Goal: Information Seeking & Learning: Learn about a topic

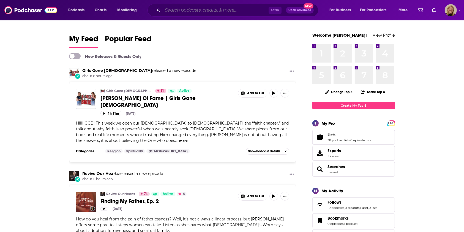
click at [203, 11] on input "Search podcasts, credits, & more..." at bounding box center [216, 10] width 106 height 9
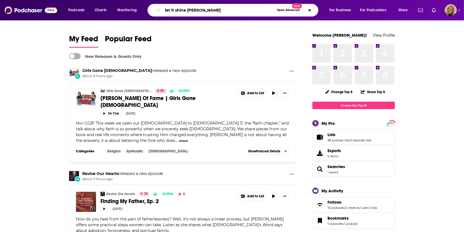
type input "let it shine angie elkins"
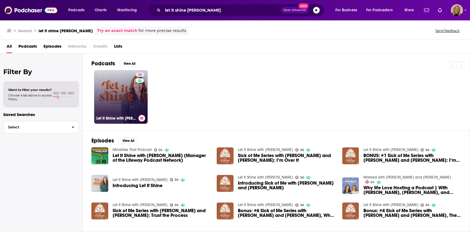
click at [118, 104] on link "36 Let It Shine with Angie Elkins" at bounding box center [120, 96] width 53 height 53
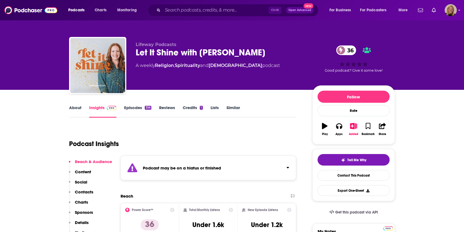
click at [203, 164] on div "Podcast may be on a hiatus or finished" at bounding box center [209, 168] width 176 height 25
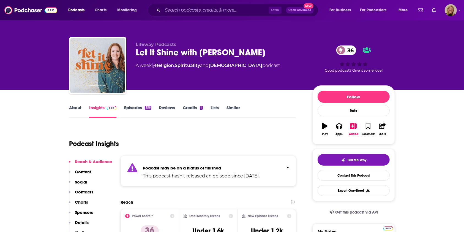
click at [127, 108] on link "Episodes 356" at bounding box center [137, 111] width 27 height 13
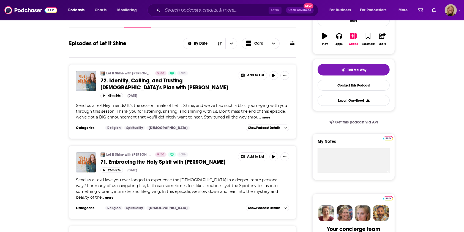
scroll to position [110, 0]
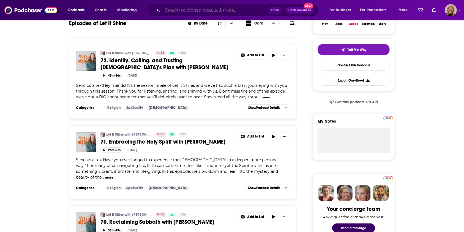
click at [204, 9] on input "Search podcasts, credits, & more..." at bounding box center [216, 10] width 106 height 9
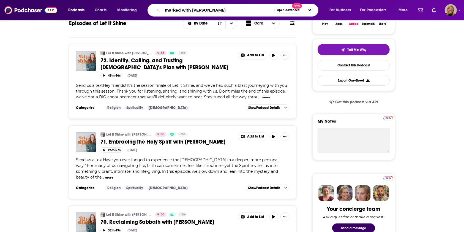
type input "marked with angie elkins"
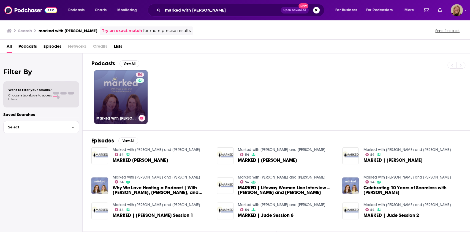
click at [115, 100] on link "54 Marked with Angie Elkins and Elizabeth Hyndman" at bounding box center [120, 96] width 53 height 53
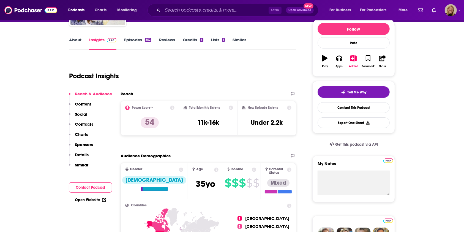
scroll to position [73, 0]
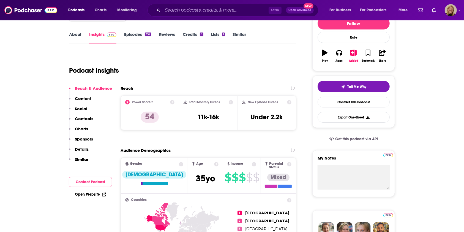
click at [78, 35] on link "About" at bounding box center [75, 38] width 12 height 13
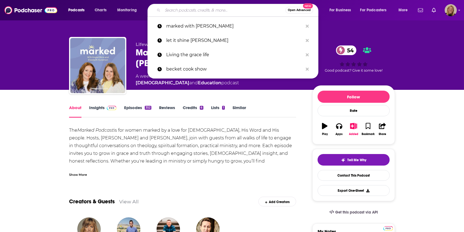
click at [183, 10] on input "Search podcasts, credits, & more..." at bounding box center [224, 10] width 123 height 9
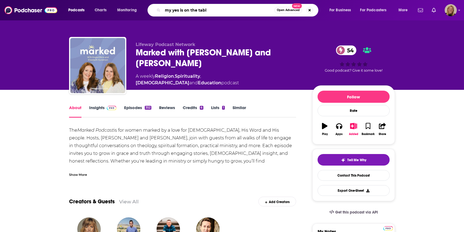
type input "my yes is on the table"
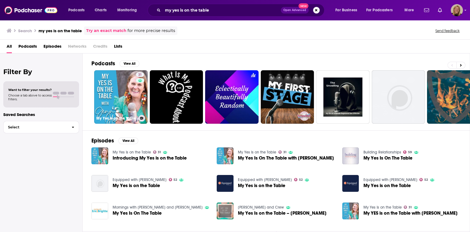
click at [120, 103] on link "31 My Yes Is on the Table" at bounding box center [120, 96] width 53 height 53
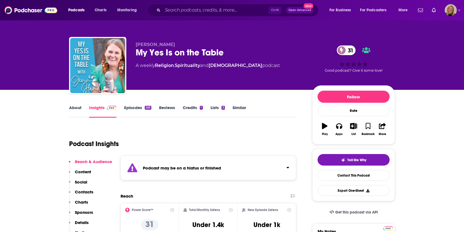
click at [154, 171] on div "Podcast may be on a hiatus or finished" at bounding box center [209, 168] width 176 height 25
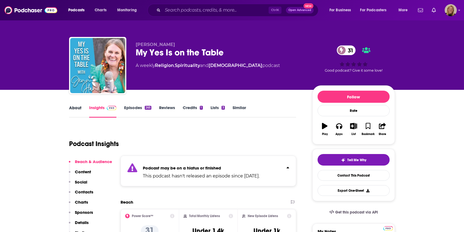
click at [83, 110] on div "About" at bounding box center [79, 111] width 20 height 13
click at [77, 110] on link "About" at bounding box center [75, 111] width 12 height 13
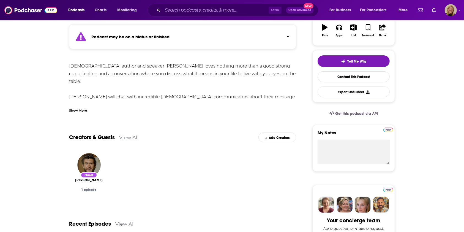
scroll to position [110, 0]
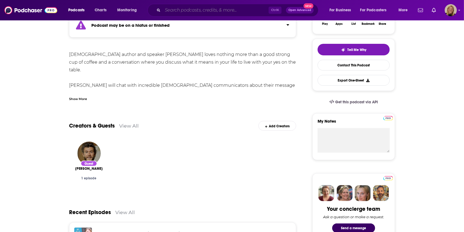
click at [183, 12] on input "Search podcasts, credits, & more..." at bounding box center [216, 10] width 106 height 9
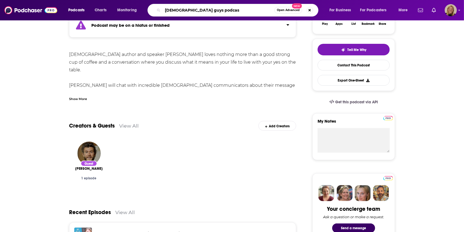
type input "[DEMOGRAPHIC_DATA] guys podcast"
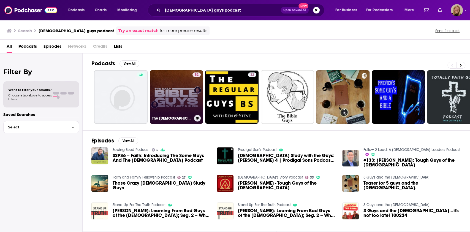
click at [163, 89] on link "52 The Bible Guys" at bounding box center [176, 96] width 53 height 53
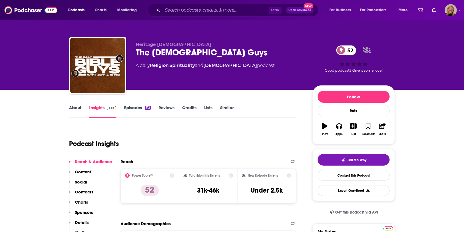
click at [73, 106] on link "About" at bounding box center [75, 111] width 12 height 13
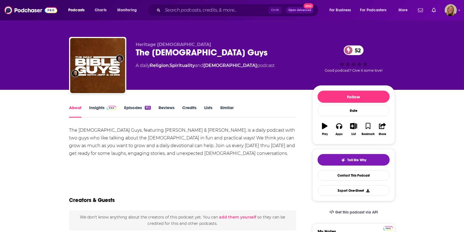
click at [142, 156] on div "The Bible Guys, featuring Jeff Forester & Chris Zarbaugh, is a daily podcast wi…" at bounding box center [182, 141] width 227 height 31
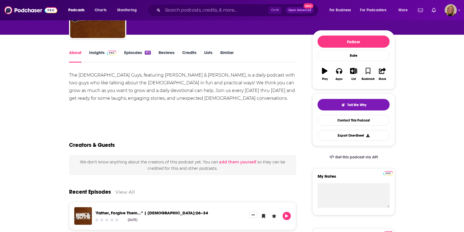
scroll to position [37, 0]
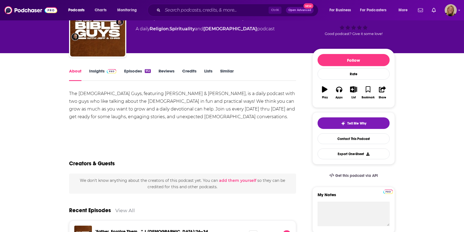
click at [97, 74] on link "Insights" at bounding box center [102, 74] width 27 height 13
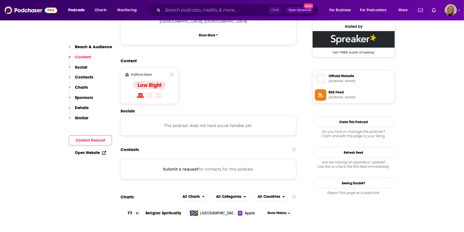
scroll to position [404, 0]
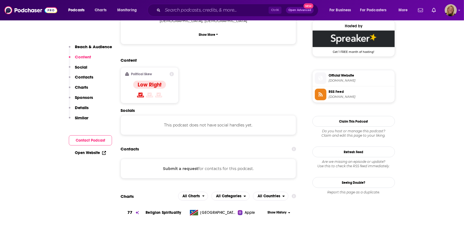
click at [180, 165] on button "Submit a request" at bounding box center [180, 168] width 35 height 6
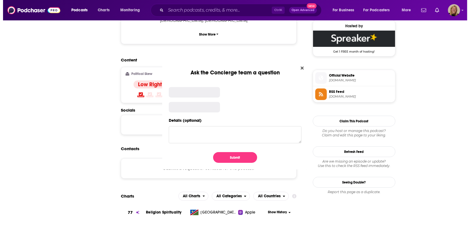
scroll to position [0, 0]
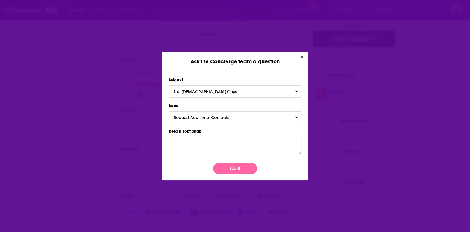
click at [230, 169] on button "Submit" at bounding box center [235, 168] width 44 height 11
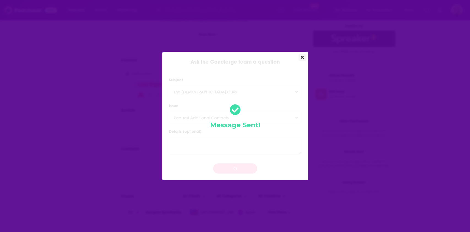
click at [301, 55] on icon "Close" at bounding box center [302, 57] width 3 height 4
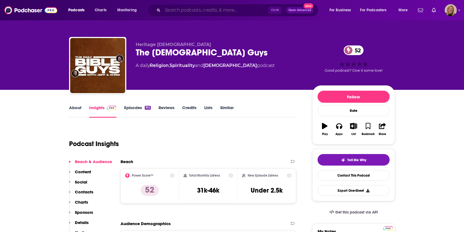
click at [202, 10] on input "Search podcasts, credits, & more..." at bounding box center [216, 10] width 106 height 9
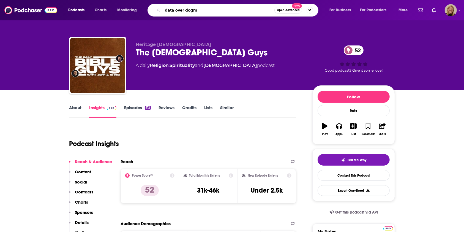
type input "data over dogma"
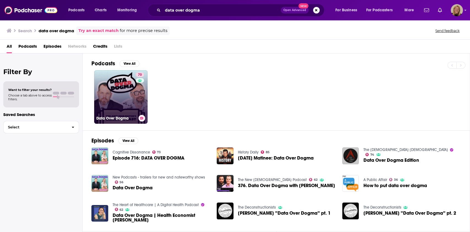
click at [132, 91] on link "70 Data Over Dogma" at bounding box center [120, 96] width 53 height 53
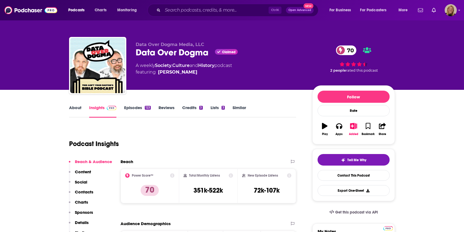
click at [77, 108] on link "About" at bounding box center [75, 111] width 12 height 13
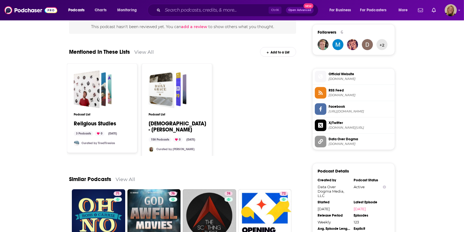
scroll to position [404, 0]
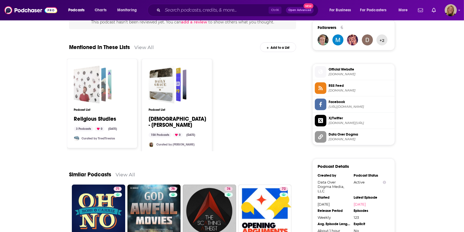
click at [86, 89] on div "Religious Studies" at bounding box center [87, 85] width 26 height 38
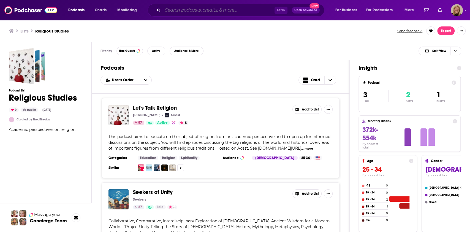
click at [231, 12] on input "Search podcasts, credits, & more..." at bounding box center [219, 10] width 112 height 9
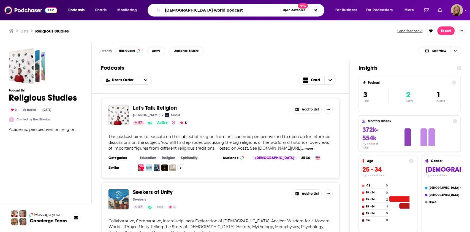
type input "[DEMOGRAPHIC_DATA] world podcast"
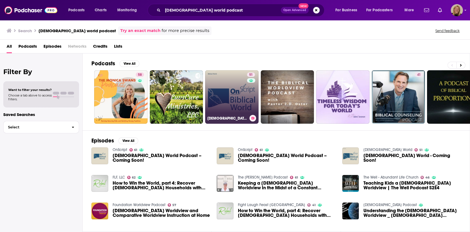
click at [230, 102] on link "51 [DEMOGRAPHIC_DATA] World" at bounding box center [231, 96] width 53 height 53
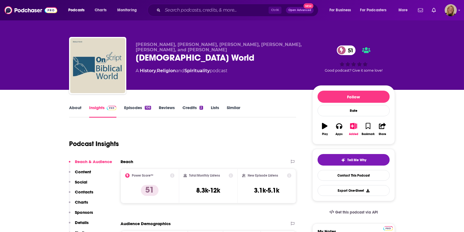
click at [74, 107] on link "About" at bounding box center [75, 111] width 12 height 13
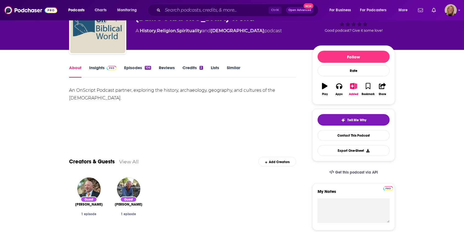
scroll to position [37, 0]
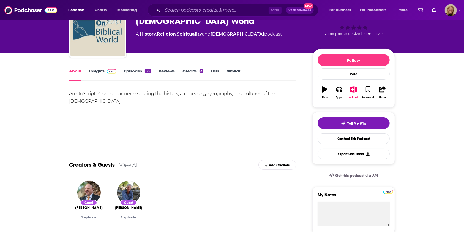
click at [105, 69] on span at bounding box center [111, 70] width 12 height 5
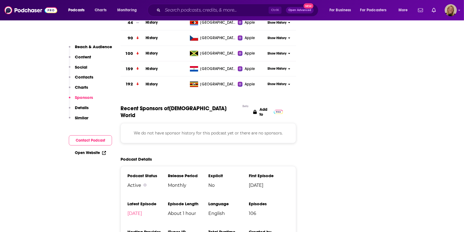
scroll to position [661, 0]
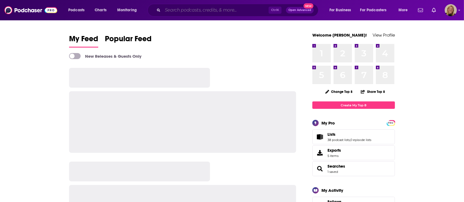
click at [228, 10] on input "Search podcasts, credits, & more..." at bounding box center [216, 10] width 106 height 9
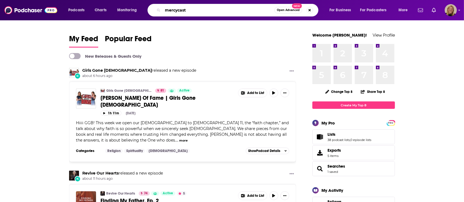
type input "mercycast"
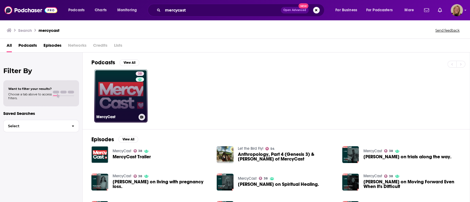
click at [113, 97] on link "38 MercyCast" at bounding box center [120, 95] width 53 height 53
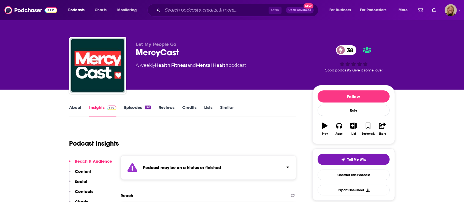
click at [153, 166] on strong "Podcast may be on a hiatus or finished" at bounding box center [182, 167] width 78 height 5
click at [75, 106] on link "About" at bounding box center [75, 111] width 12 height 13
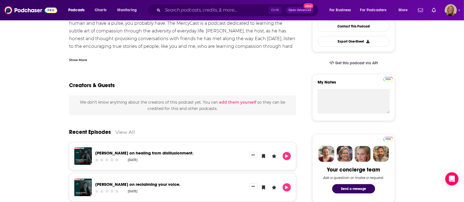
scroll to position [147, 0]
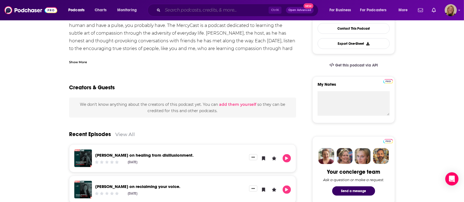
click at [216, 9] on input "Search podcasts, credits, & more..." at bounding box center [216, 10] width 106 height 9
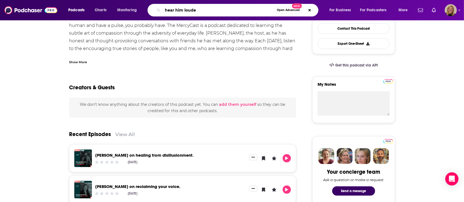
type input "hear him louder"
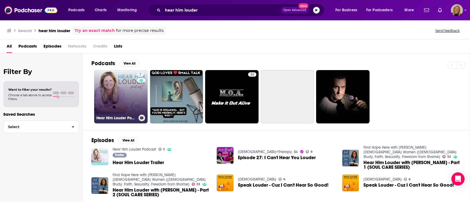
click at [112, 89] on link "7 Hear Him Louder Podcast" at bounding box center [120, 96] width 53 height 53
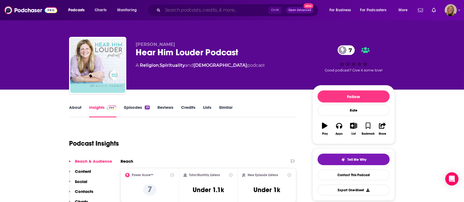
click at [208, 8] on input "Search podcasts, credits, & more..." at bounding box center [216, 10] width 106 height 9
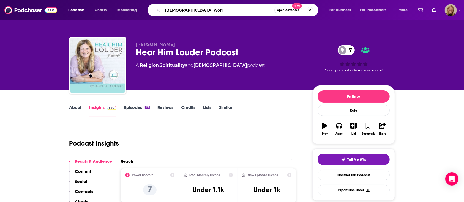
type input "[DEMOGRAPHIC_DATA] world"
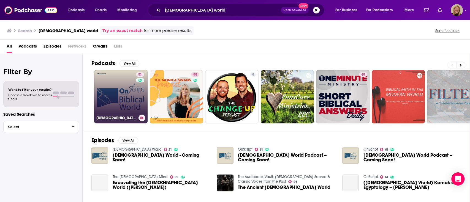
click at [128, 97] on link "51 [DEMOGRAPHIC_DATA] World" at bounding box center [120, 96] width 53 height 53
